Goal: Information Seeking & Learning: Find specific page/section

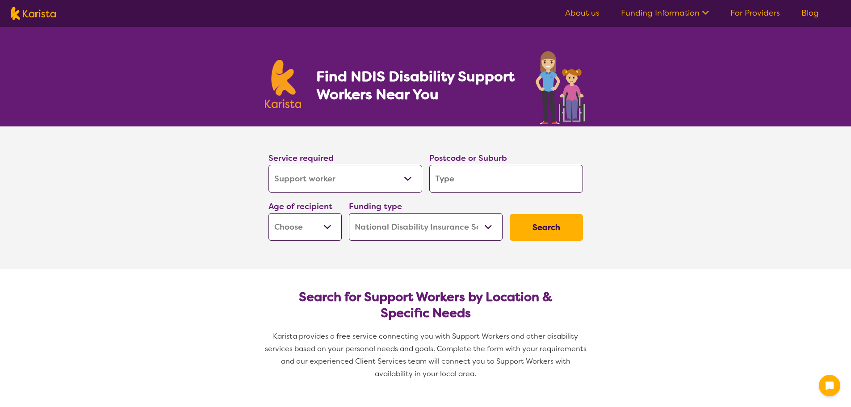
select select "Support worker"
select select "NDIS"
select select "Support worker"
select select "NDIS"
click at [374, 180] on select "Allied Health Assistant Assessment ([MEDICAL_DATA] or [MEDICAL_DATA]) Behaviour…" at bounding box center [346, 179] width 154 height 28
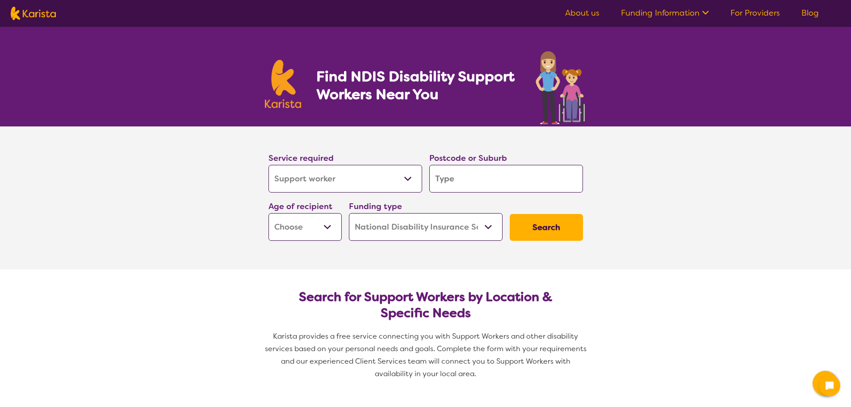
select select "NDIS Support Coordination"
click at [269, 165] on select "Allied Health Assistant Assessment ([MEDICAL_DATA] or [MEDICAL_DATA]) Behaviour…" at bounding box center [346, 179] width 154 height 28
select select "NDIS Support Coordination"
click at [316, 233] on select "Early Childhood - 0 to 9 Child - 10 to 11 Adolescent - 12 to 17 Adult - 18 to 6…" at bounding box center [305, 227] width 73 height 28
select select "AS"
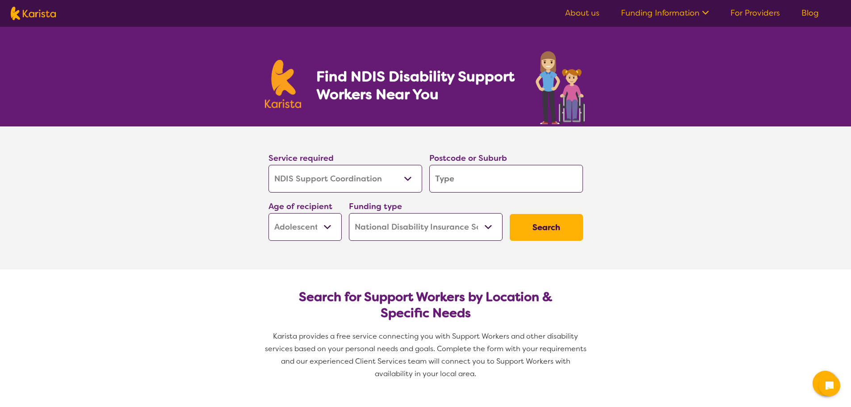
click at [269, 213] on select "Early Childhood - 0 to 9 Child - 10 to 11 Adolescent - 12 to 17 Adult - 18 to 6…" at bounding box center [305, 227] width 73 height 28
select select "AS"
click at [499, 169] on input "search" at bounding box center [506, 179] width 154 height 28
type input "V"
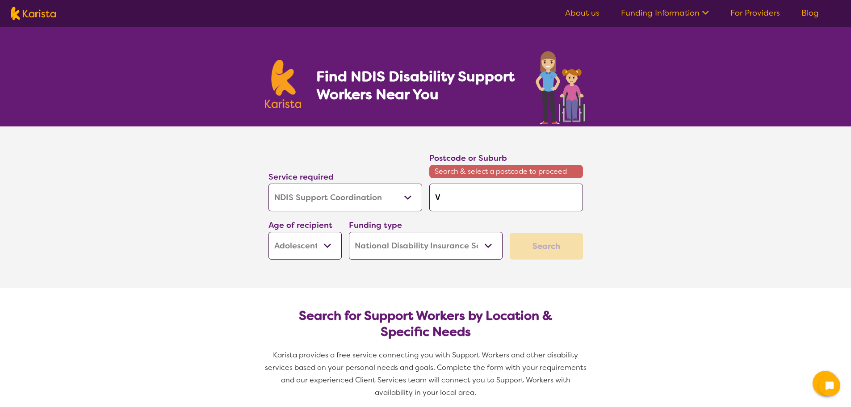
type input "Vi"
type input "Vic"
type input "Vict"
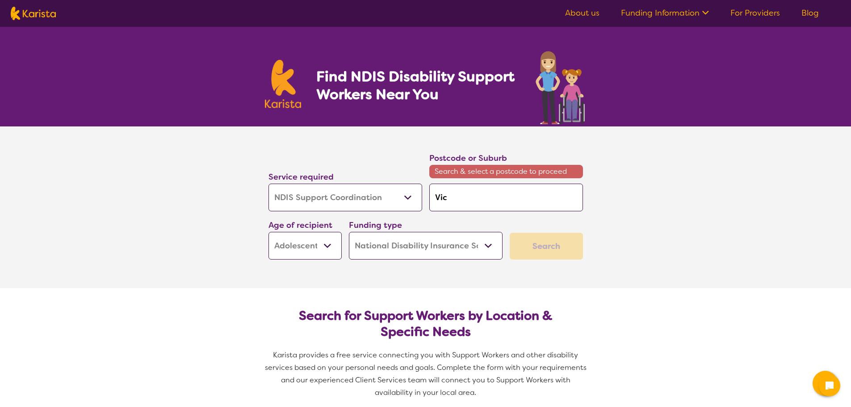
type input "Vict"
type input "Victo"
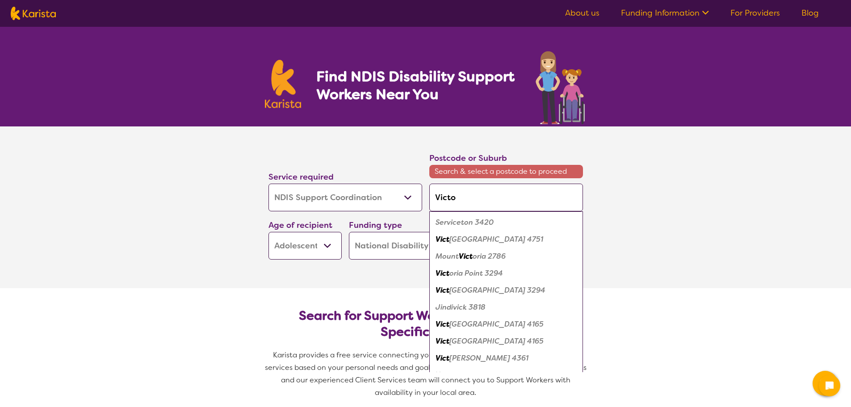
type input "[PERSON_NAME]"
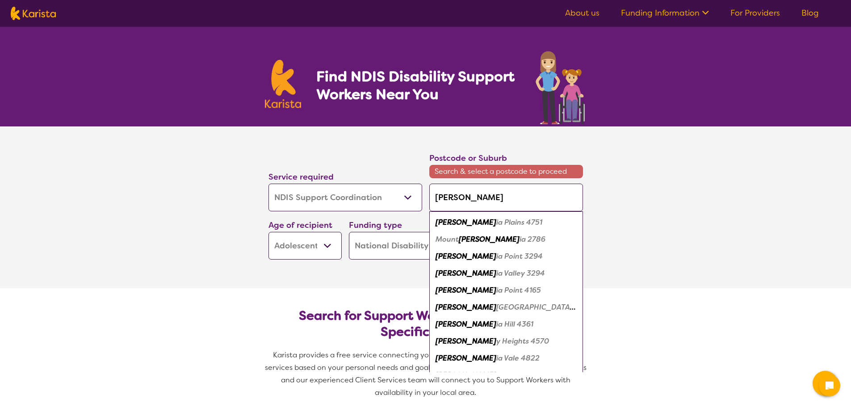
type input "[PERSON_NAME]"
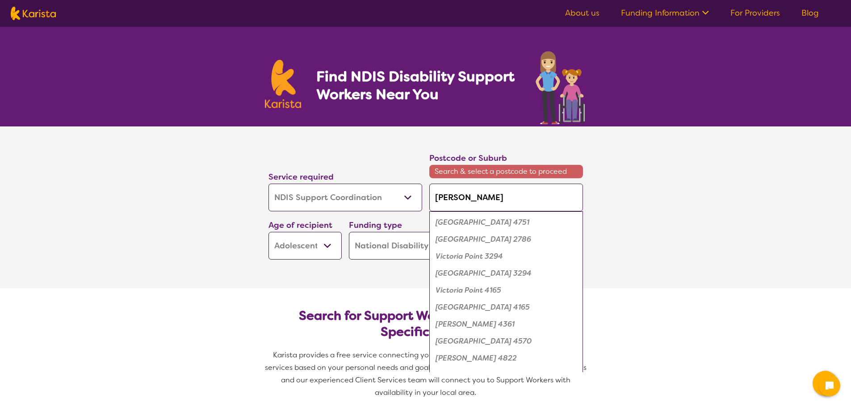
type input "[PERSON_NAME]"
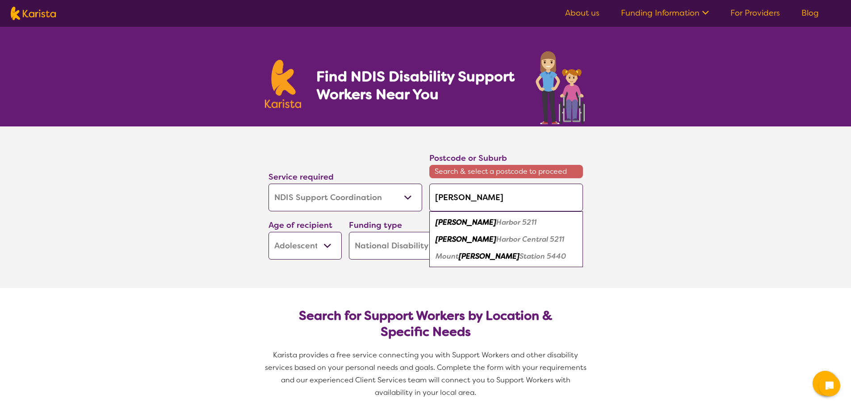
type input "[PERSON_NAME]"
click at [522, 222] on div "[PERSON_NAME] rbor 5211" at bounding box center [506, 222] width 145 height 17
type input "5211"
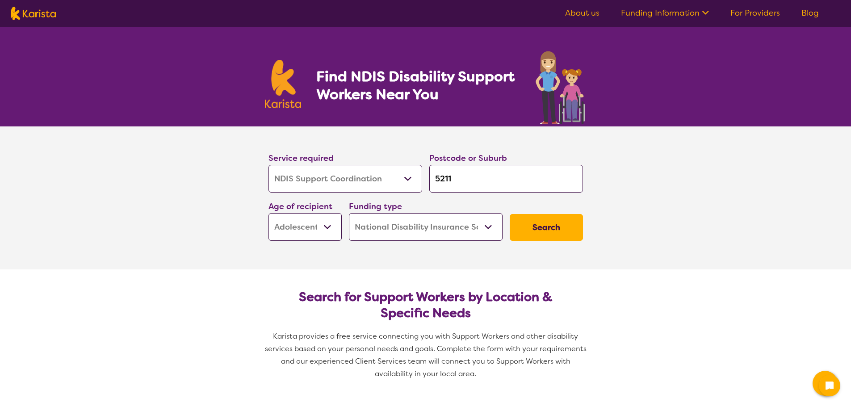
click at [534, 230] on button "Search" at bounding box center [546, 227] width 73 height 27
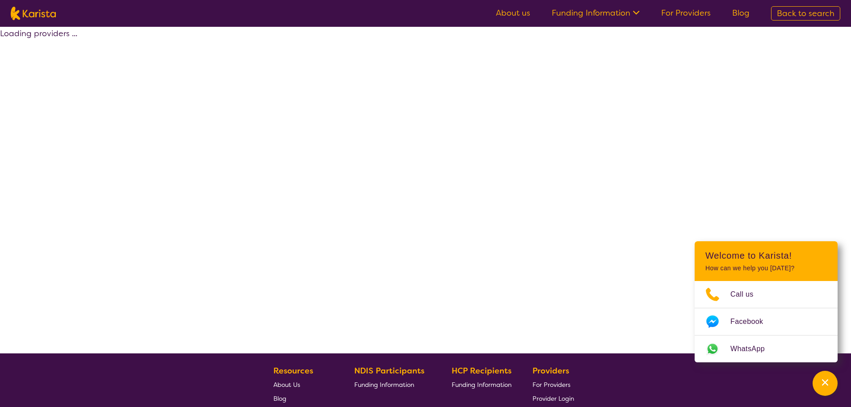
select select "NDIS"
select select "NDIS Support Coordination"
select select "AS"
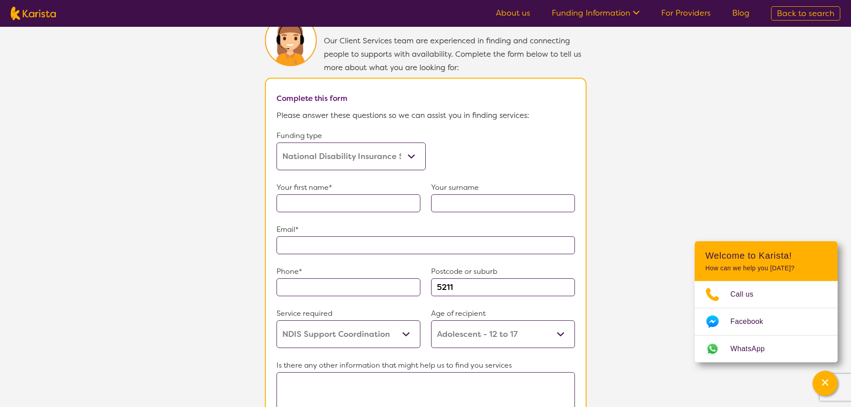
scroll to position [466, 0]
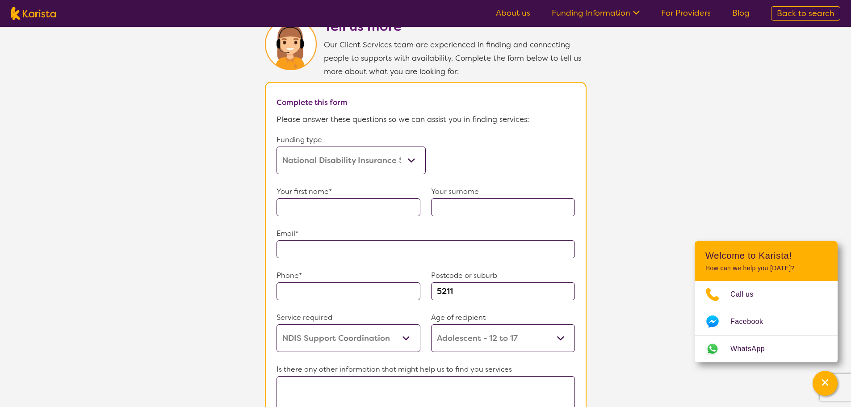
select select "Support worker"
select select "AS"
select select "NDIS"
select select "Support worker"
select select "AS"
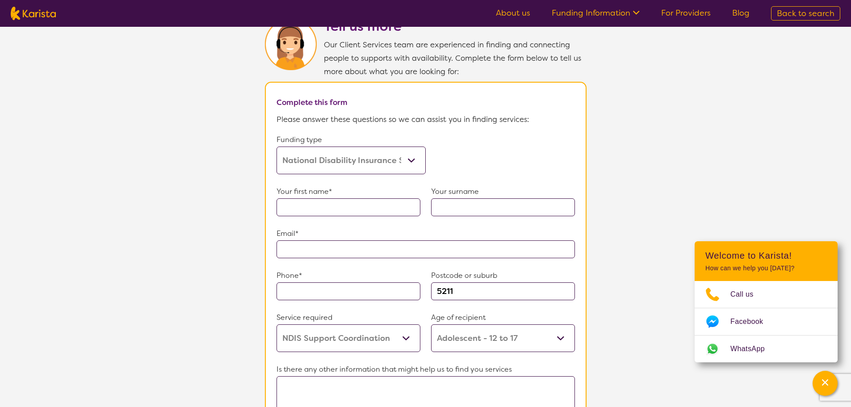
select select "NDIS"
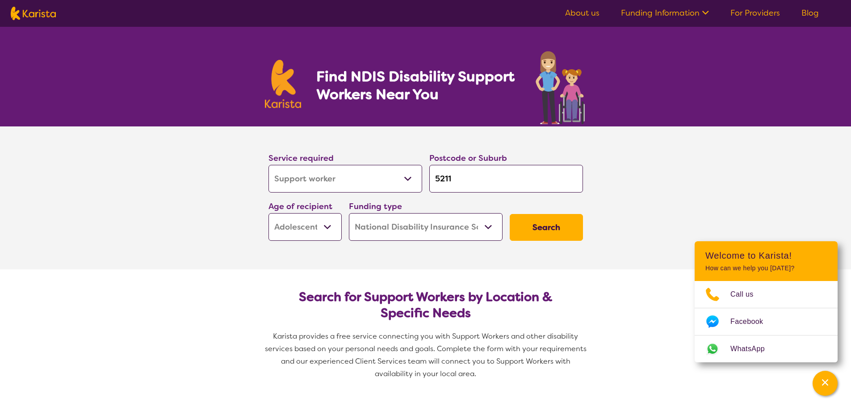
click at [325, 225] on select "Early Childhood - 0 to 9 Child - 10 to 11 Adolescent - 12 to 17 Adult - 18 to 6…" at bounding box center [305, 227] width 73 height 28
select select "AD"
click at [269, 213] on select "Early Childhood - 0 to 9 Child - 10 to 11 Adolescent - 12 to 17 Adult - 18 to 6…" at bounding box center [305, 227] width 73 height 28
select select "AD"
click at [528, 230] on button "Search" at bounding box center [546, 227] width 73 height 27
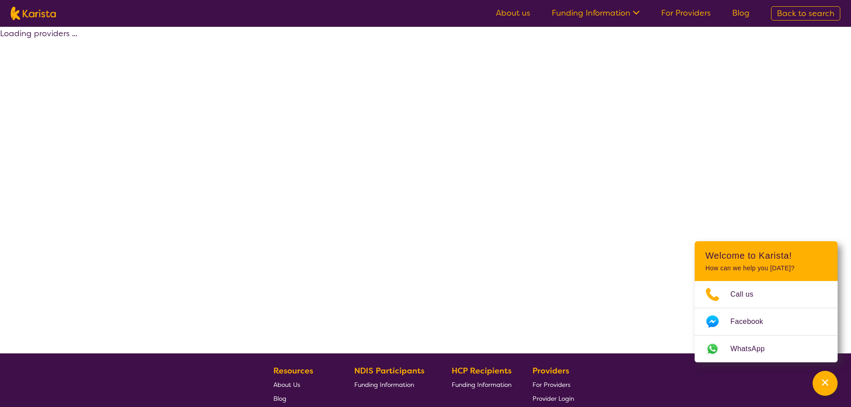
select select "NDIS"
select select "Support worker"
select select "AD"
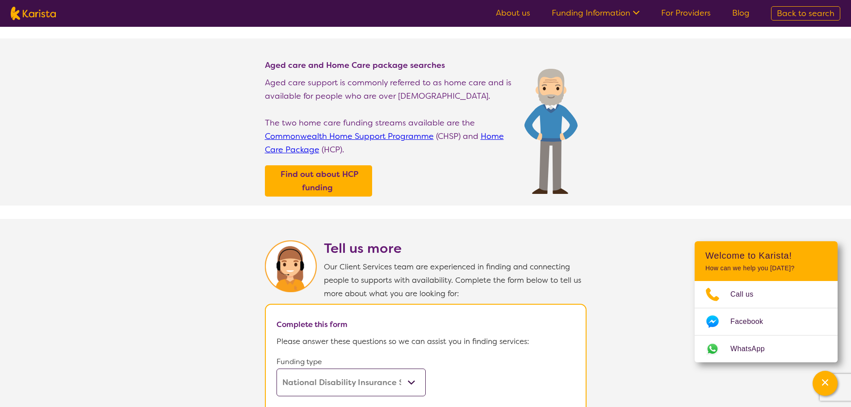
scroll to position [223, 0]
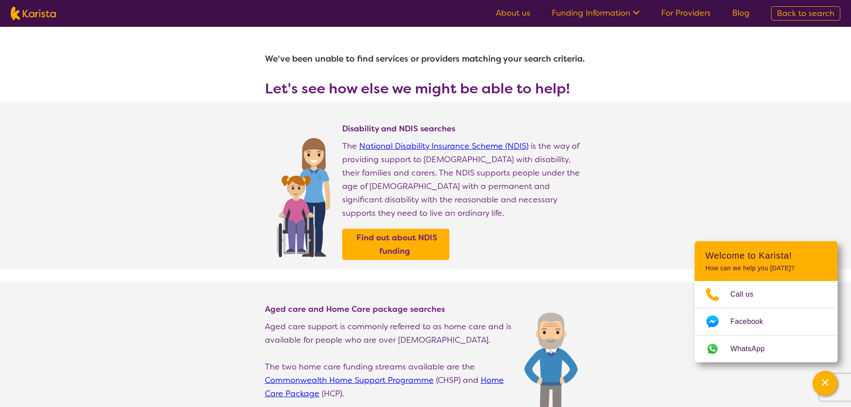
select select "Support worker"
select select "AD"
select select "NDIS"
select select "Support worker"
select select "AD"
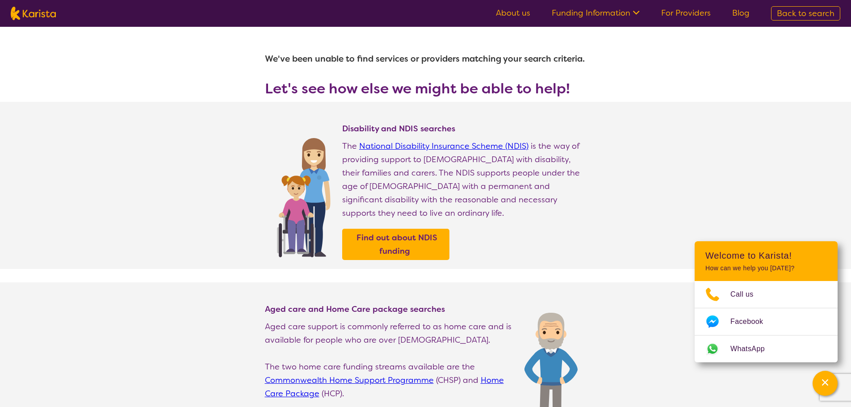
select select "NDIS"
